Goal: Check status: Check status

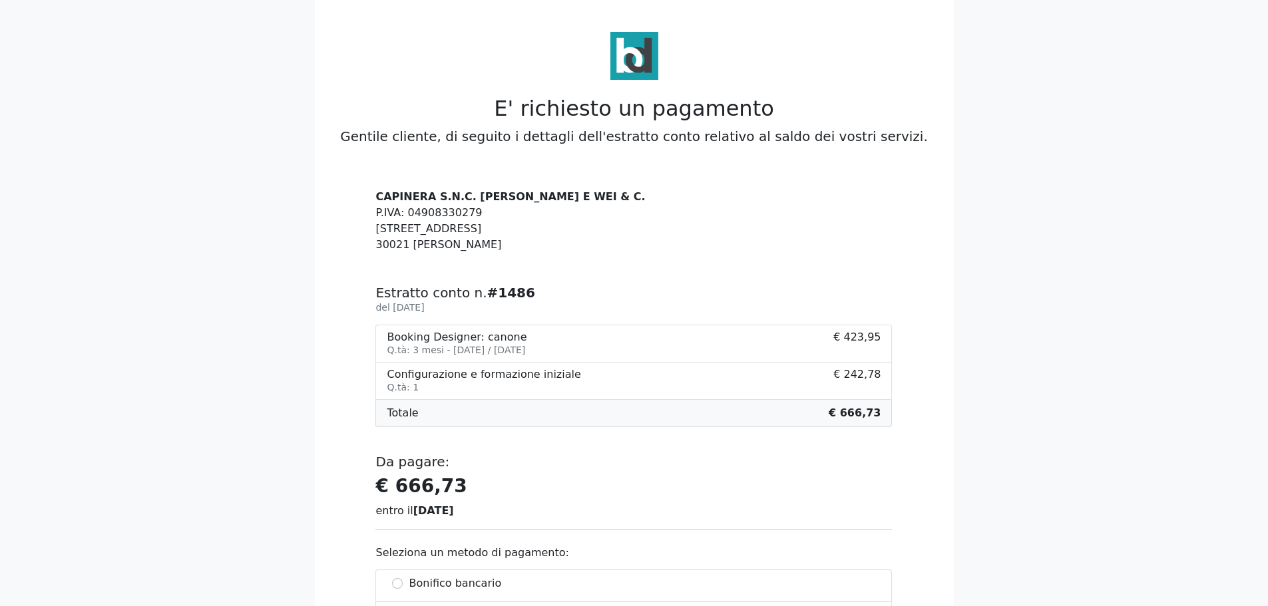
drag, startPoint x: 565, startPoint y: 351, endPoint x: 450, endPoint y: 287, distance: 131.7
click at [450, 287] on div "CAPINERA S.N.C. [PERSON_NAME] E WEI & C. P.IVA: 04908330279 [STREET_ADDRESS] Es…" at bounding box center [633, 524] width 532 height 671
click at [353, 240] on div at bounding box center [341, 516] width 53 height 655
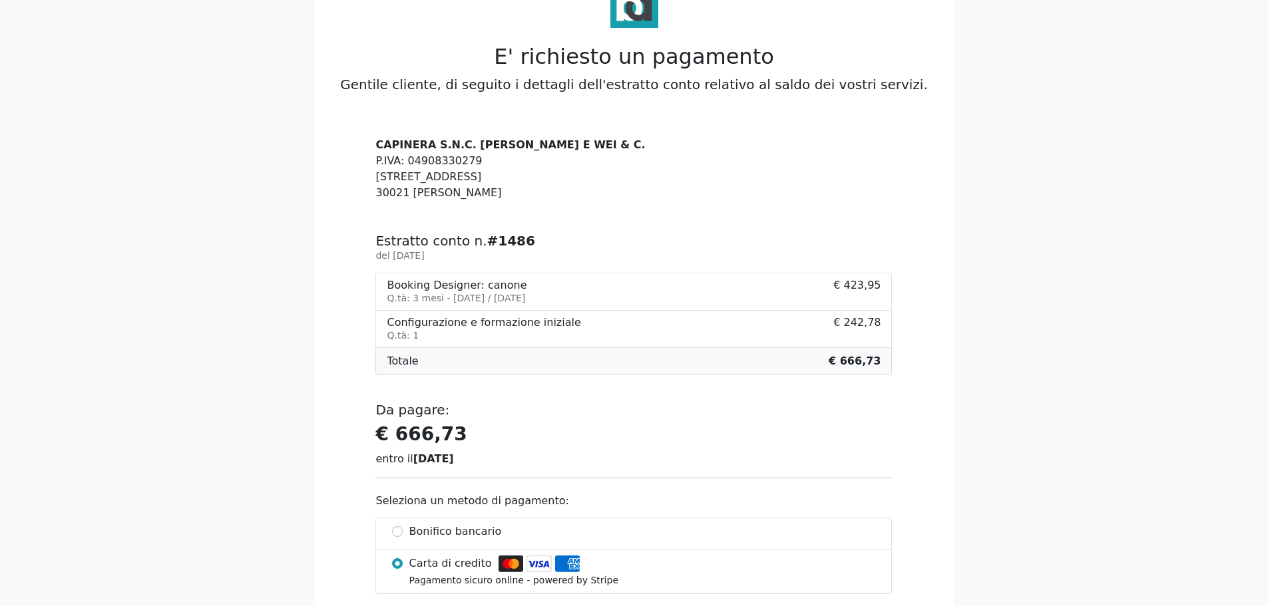
scroll to position [67, 0]
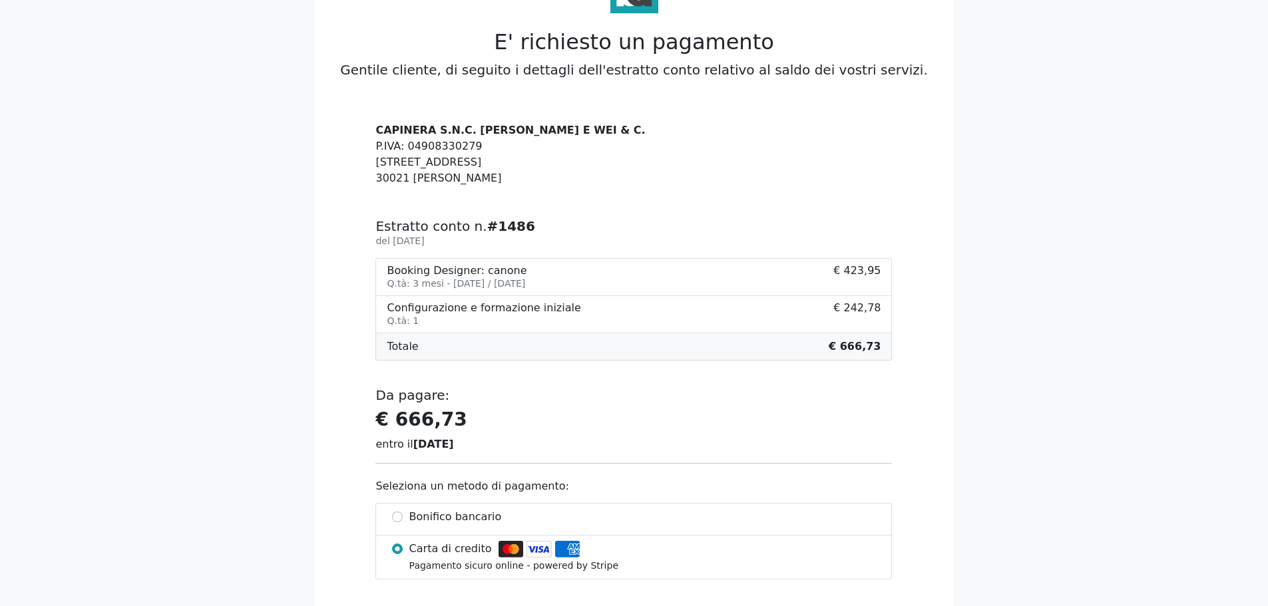
drag, startPoint x: 553, startPoint y: 284, endPoint x: 397, endPoint y: 256, distance: 158.1
click at [397, 256] on div "CAPINERA S.N.C. [PERSON_NAME] E WEI & C. P.IVA: 04908330279 [STREET_ADDRESS] Es…" at bounding box center [633, 457] width 532 height 671
click at [385, 302] on li "Configurazione e formazione iniziale Q.tà: 1 € 242,78" at bounding box center [633, 314] width 516 height 37
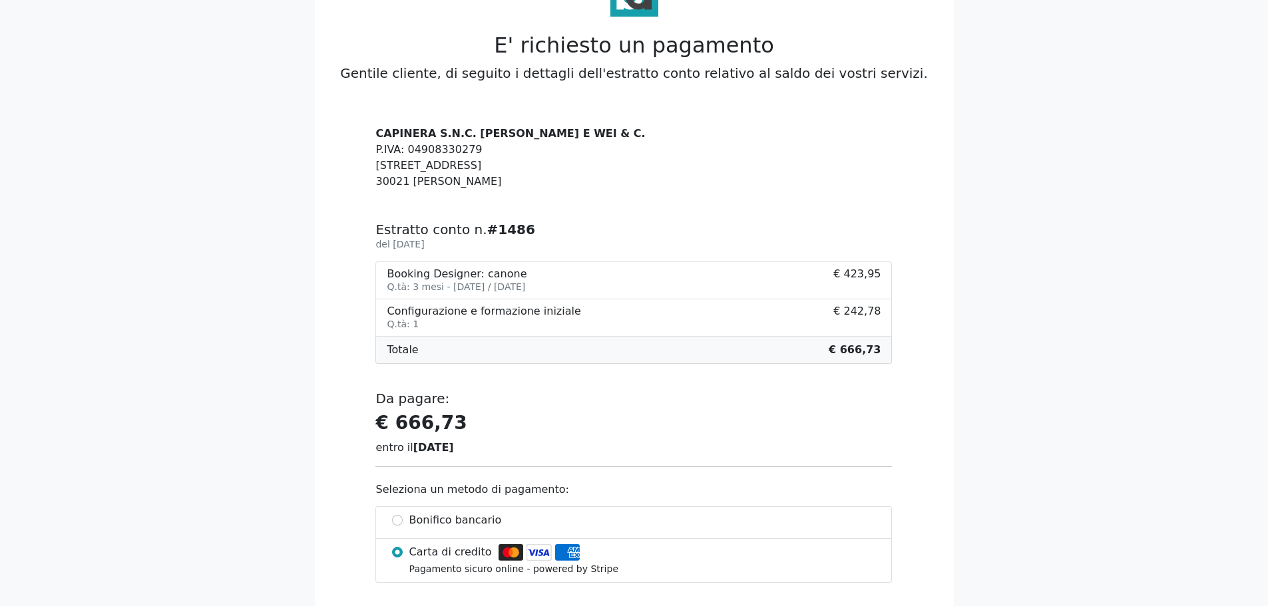
scroll to position [0, 0]
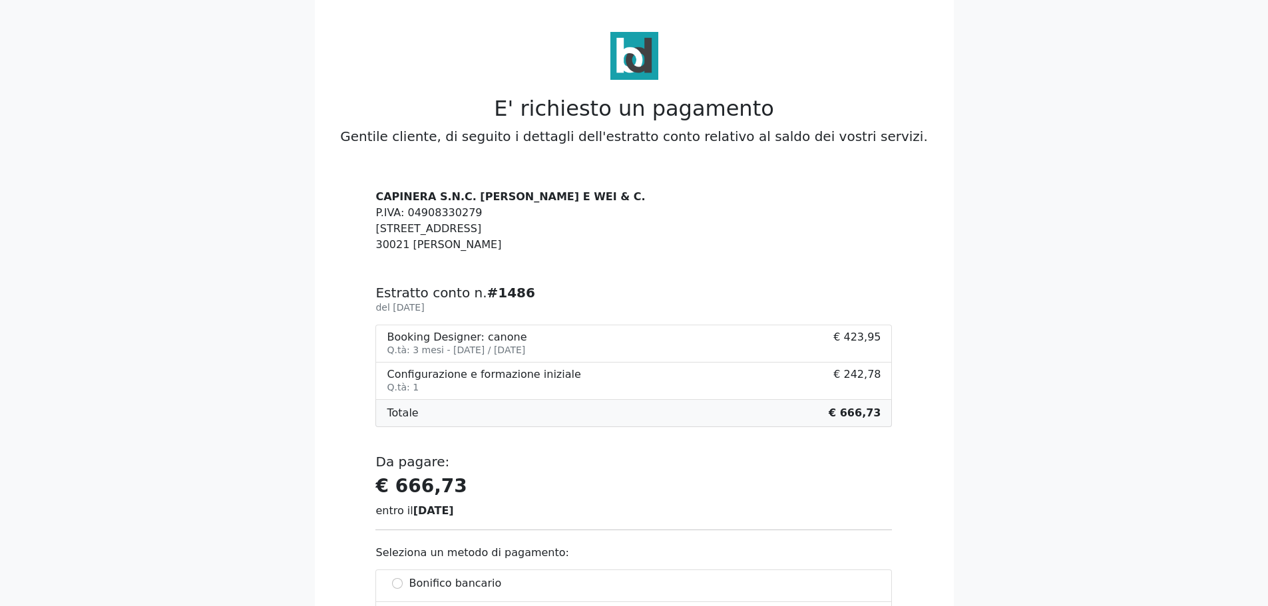
click at [518, 278] on div "CAPINERA S.N.C. [PERSON_NAME] E WEI & C. P.IVA: 04908330279 [STREET_ADDRESS] Es…" at bounding box center [633, 524] width 532 height 671
click at [789, 305] on h6 "del [DATE]" at bounding box center [633, 307] width 516 height 13
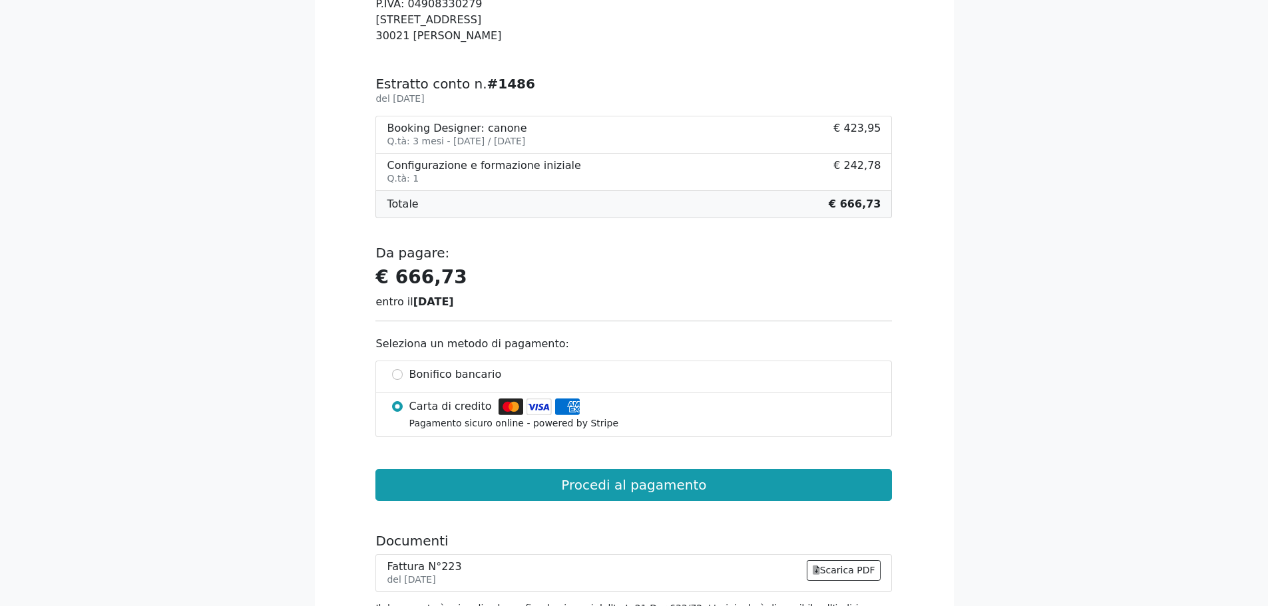
scroll to position [67, 0]
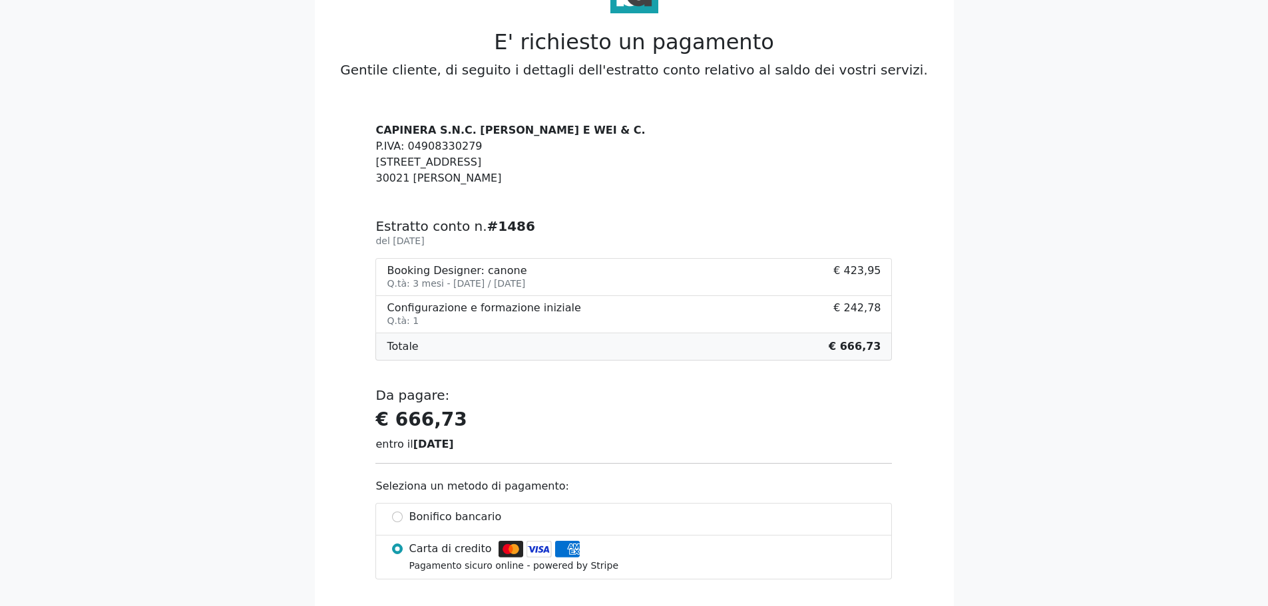
drag, startPoint x: 441, startPoint y: 286, endPoint x: 575, endPoint y: 291, distance: 133.9
click at [575, 291] on li "Booking Designer: canone Q.tà: 3 mesi - [DATE] / [DATE] € 423,95" at bounding box center [633, 277] width 516 height 38
click at [614, 219] on h5 "Estratto conto n. #1486" at bounding box center [633, 226] width 516 height 16
drag, startPoint x: 558, startPoint y: 281, endPoint x: 355, endPoint y: 254, distance: 204.8
click at [366, 260] on div "CAPINERA S.N.C. [PERSON_NAME] E WEI & C. P.IVA: 04908330279 [STREET_ADDRESS] Es…" at bounding box center [634, 457] width 639 height 671
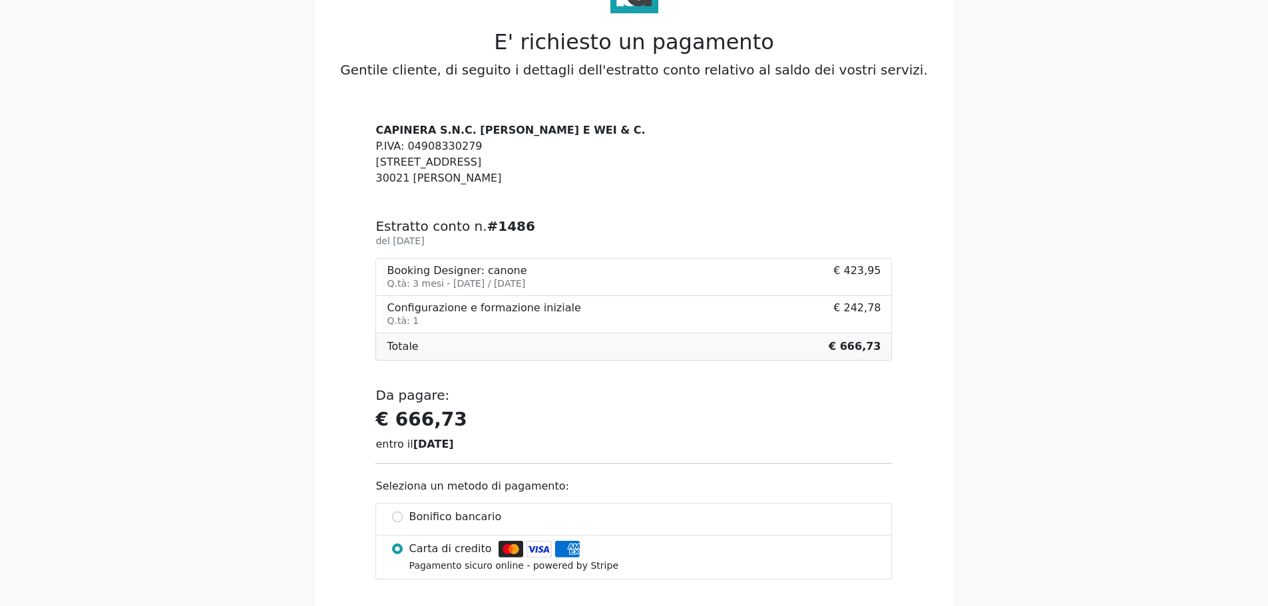
click at [284, 228] on body "E' richiesto un pagamento Gentile cliente, di seguito i dettagli dell'estratto …" at bounding box center [634, 412] width 1268 height 958
drag, startPoint x: 546, startPoint y: 309, endPoint x: 389, endPoint y: 314, distance: 157.8
click at [389, 314] on div "Configurazione e formazione iniziale Q.tà: 1" at bounding box center [484, 314] width 194 height 26
drag, startPoint x: 717, startPoint y: 237, endPoint x: 725, endPoint y: 226, distance: 13.8
click at [717, 237] on h6 "del [DATE]" at bounding box center [633, 240] width 516 height 13
